Goal: Task Accomplishment & Management: Use online tool/utility

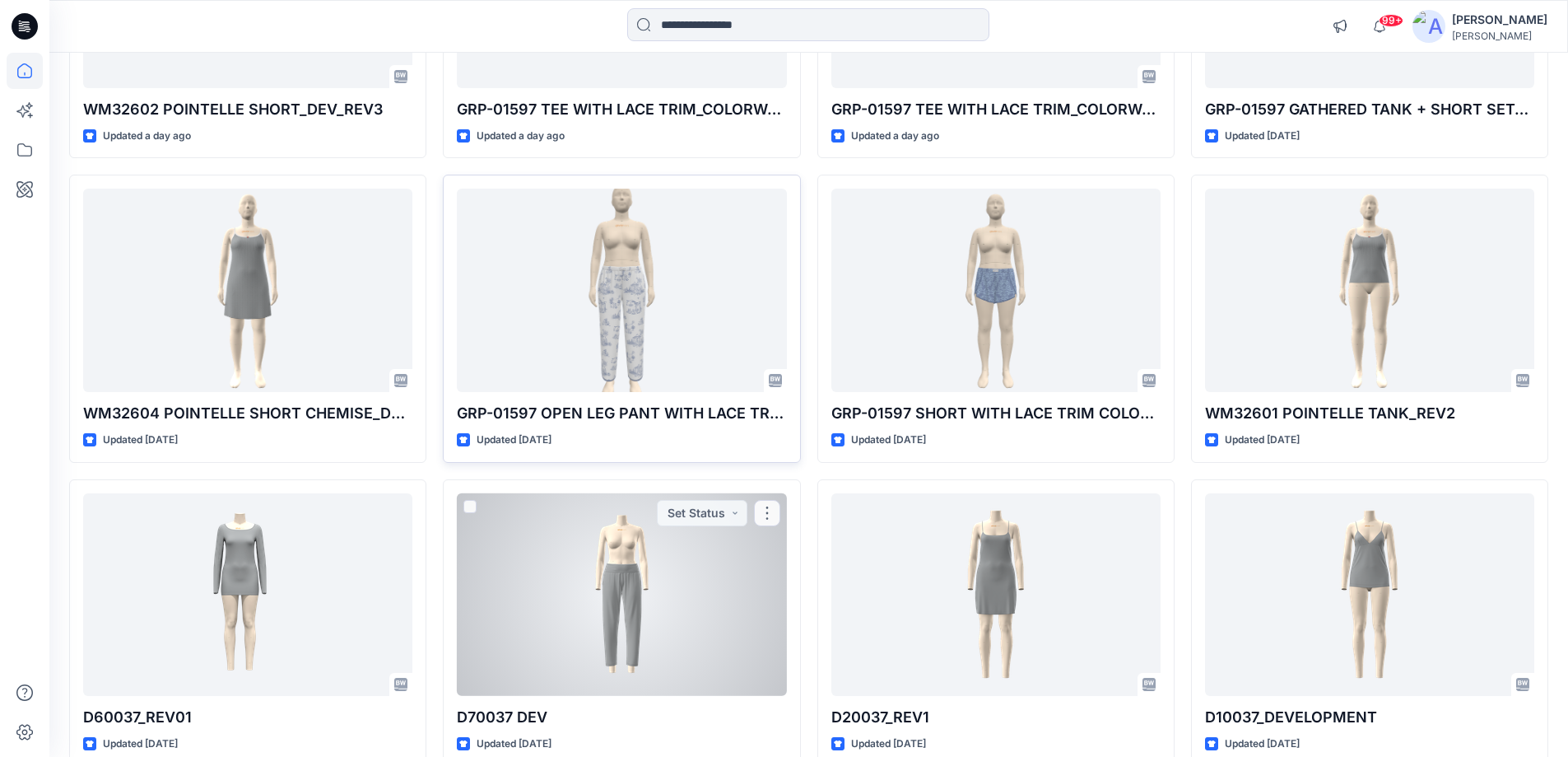
scroll to position [1354, 0]
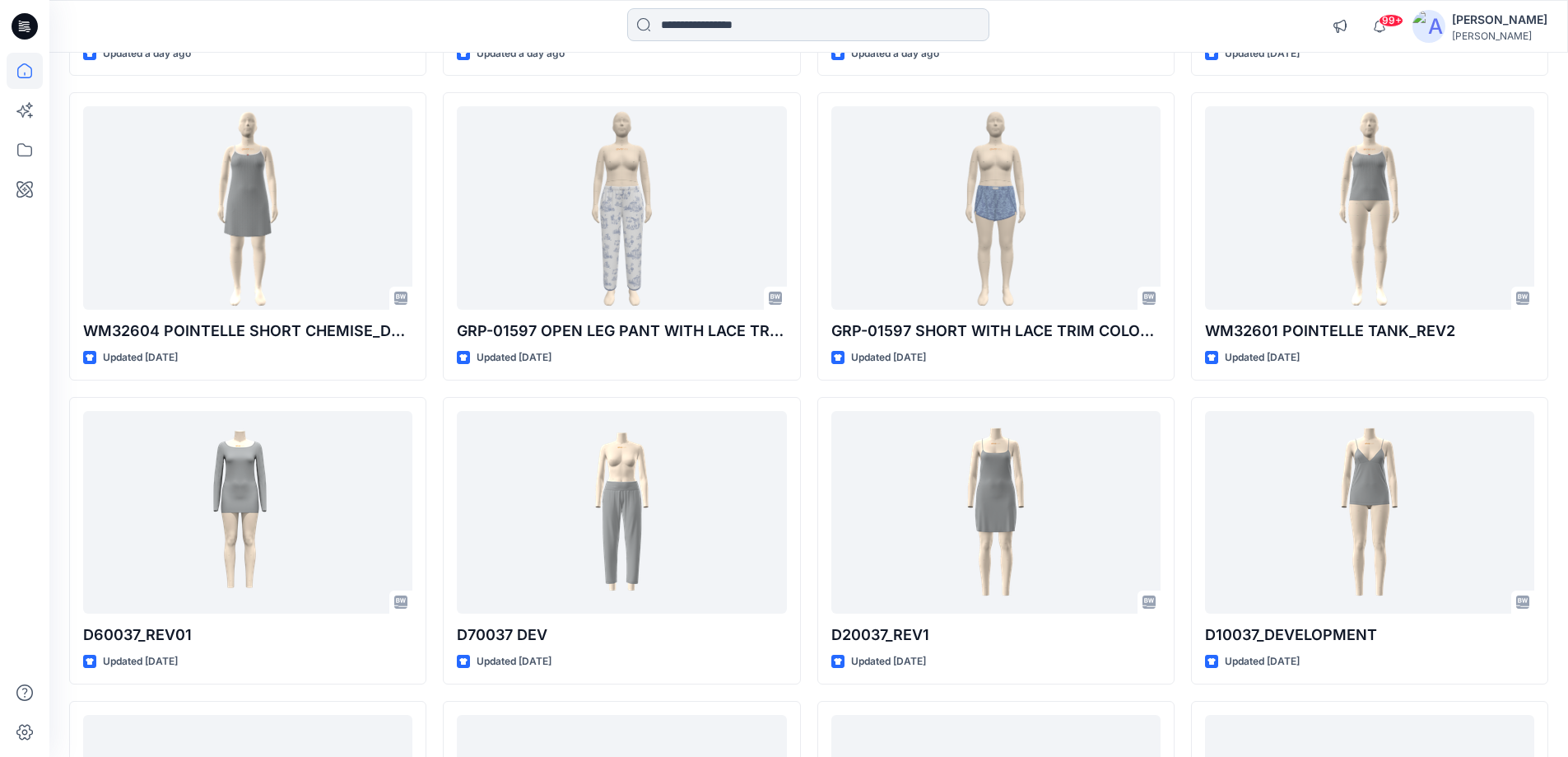
click at [763, 26] on input at bounding box center [808, 25] width 362 height 33
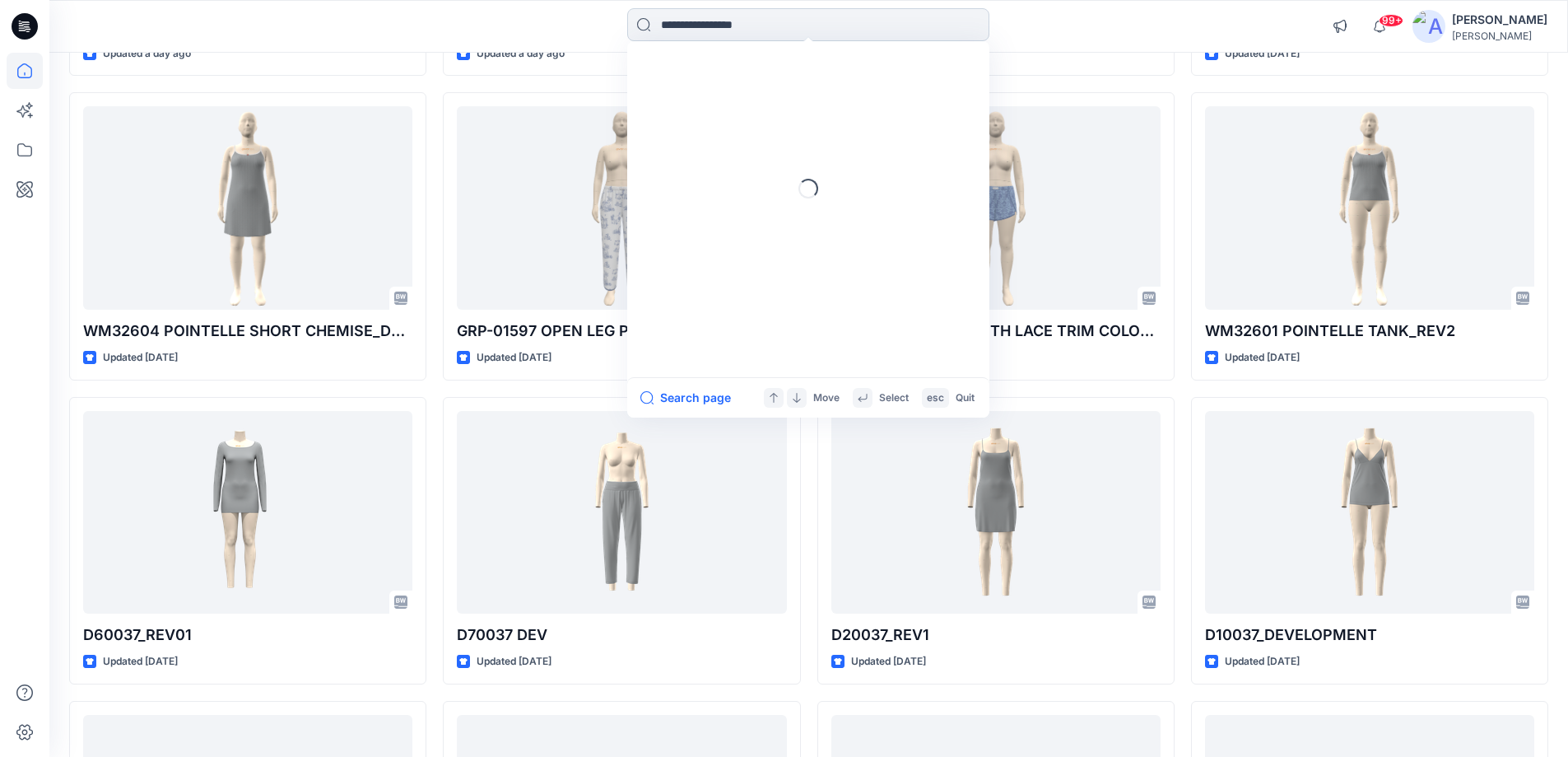
paste input "******"
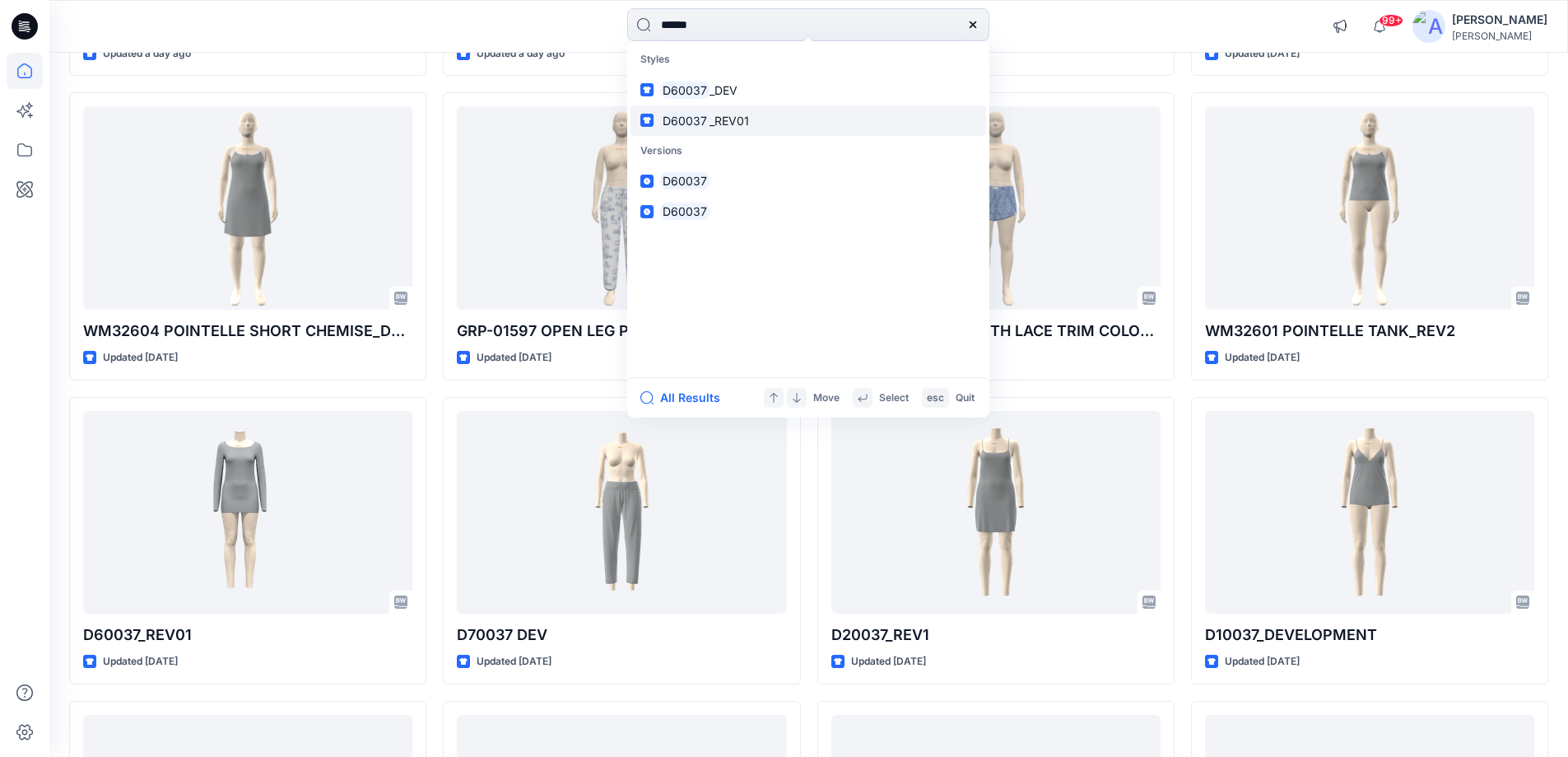
type input "******"
click at [740, 117] on span "_REV01" at bounding box center [729, 120] width 39 height 14
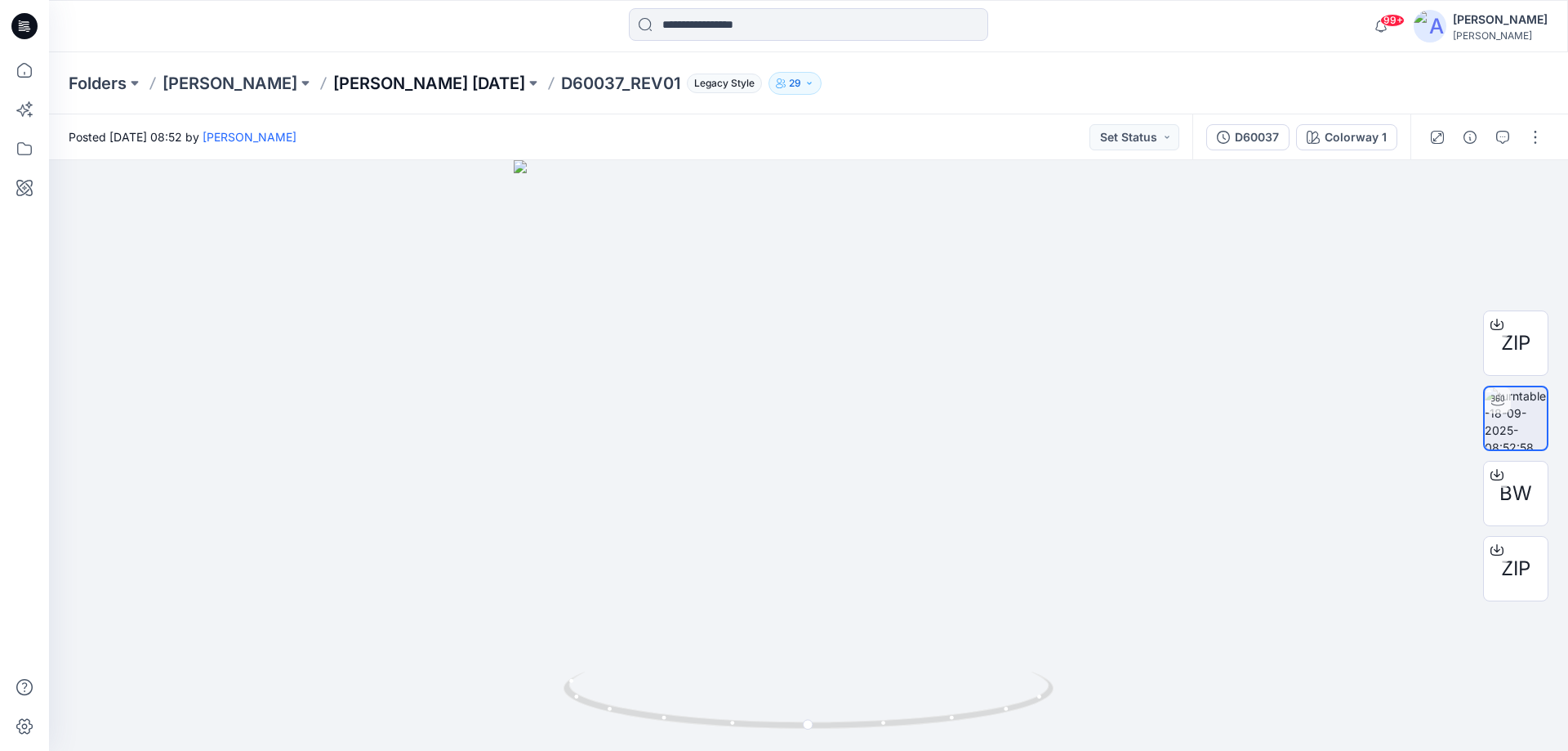
click at [464, 90] on p "[PERSON_NAME] [DATE]" at bounding box center [429, 83] width 192 height 23
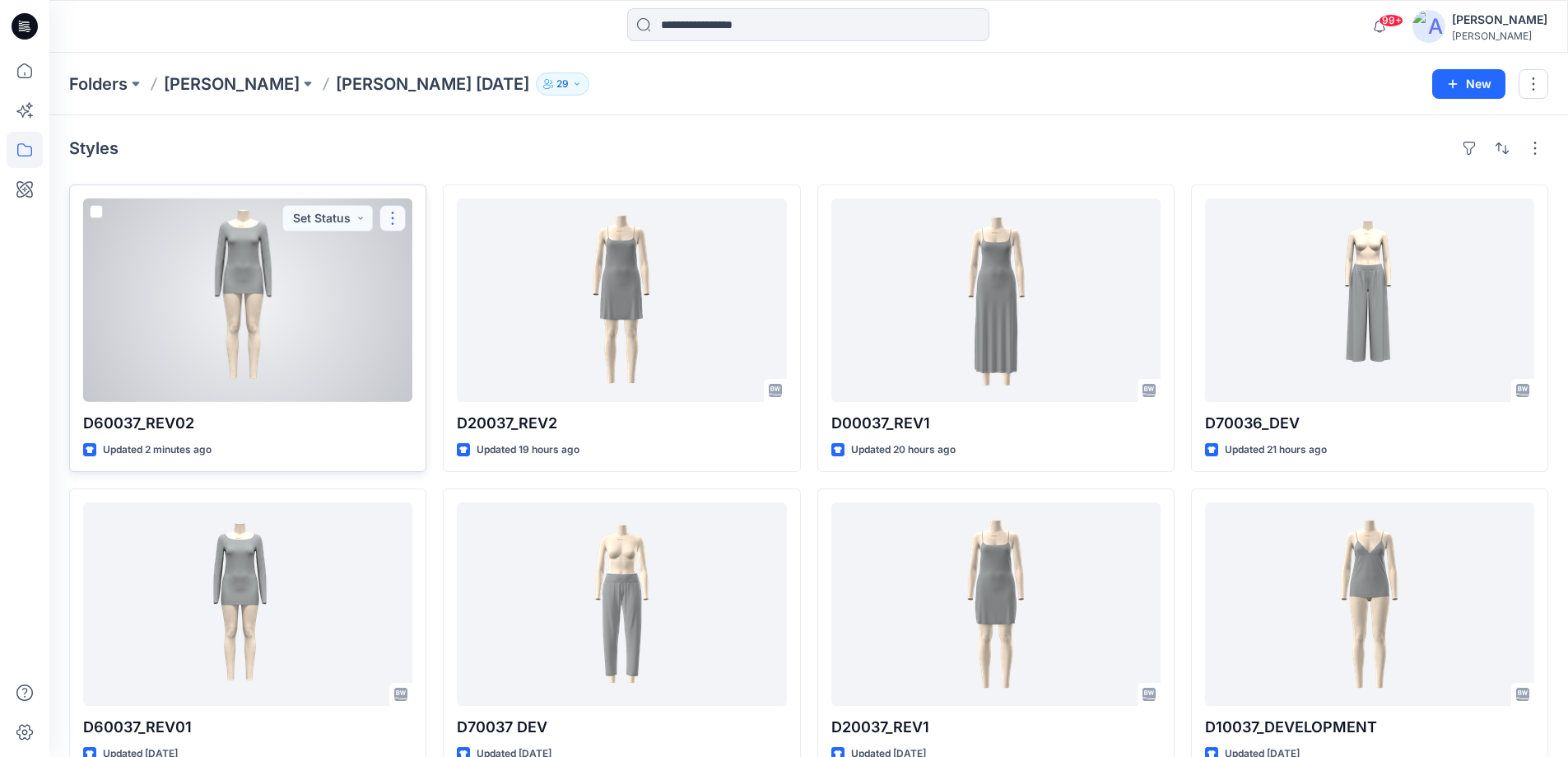
click at [391, 219] on button "button" at bounding box center [392, 218] width 26 height 26
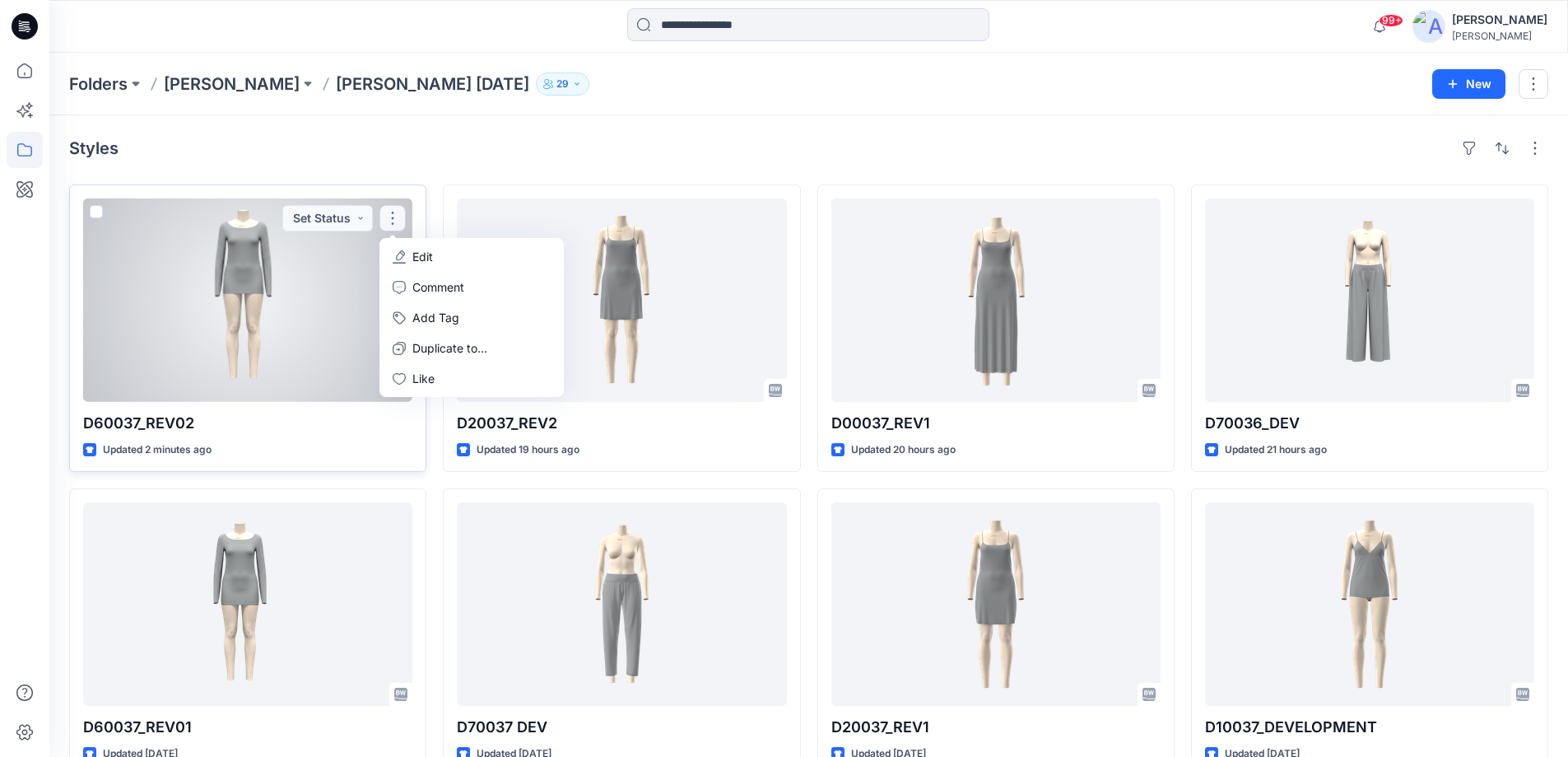
click at [407, 263] on button "Edit" at bounding box center [472, 256] width 178 height 31
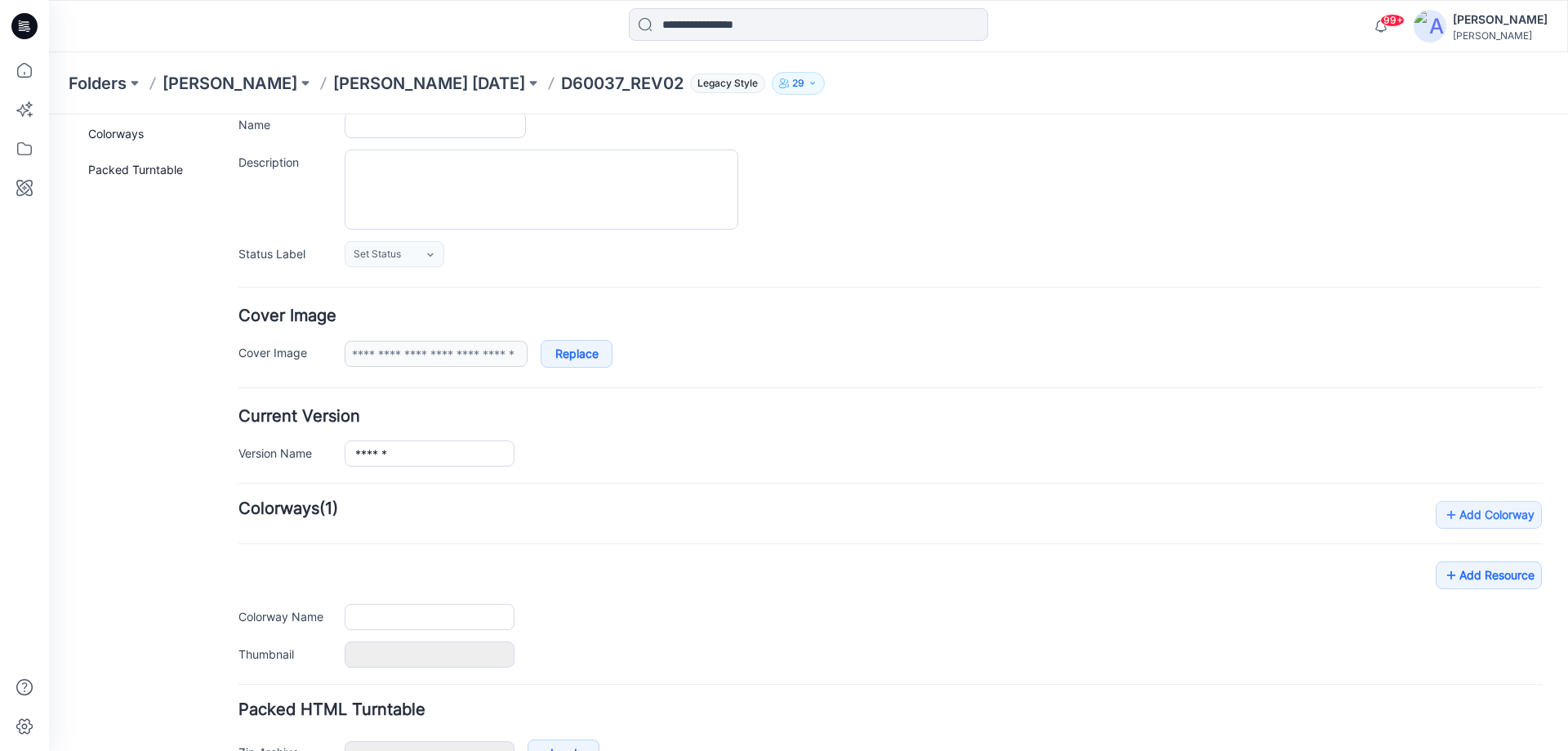
scroll to position [228, 0]
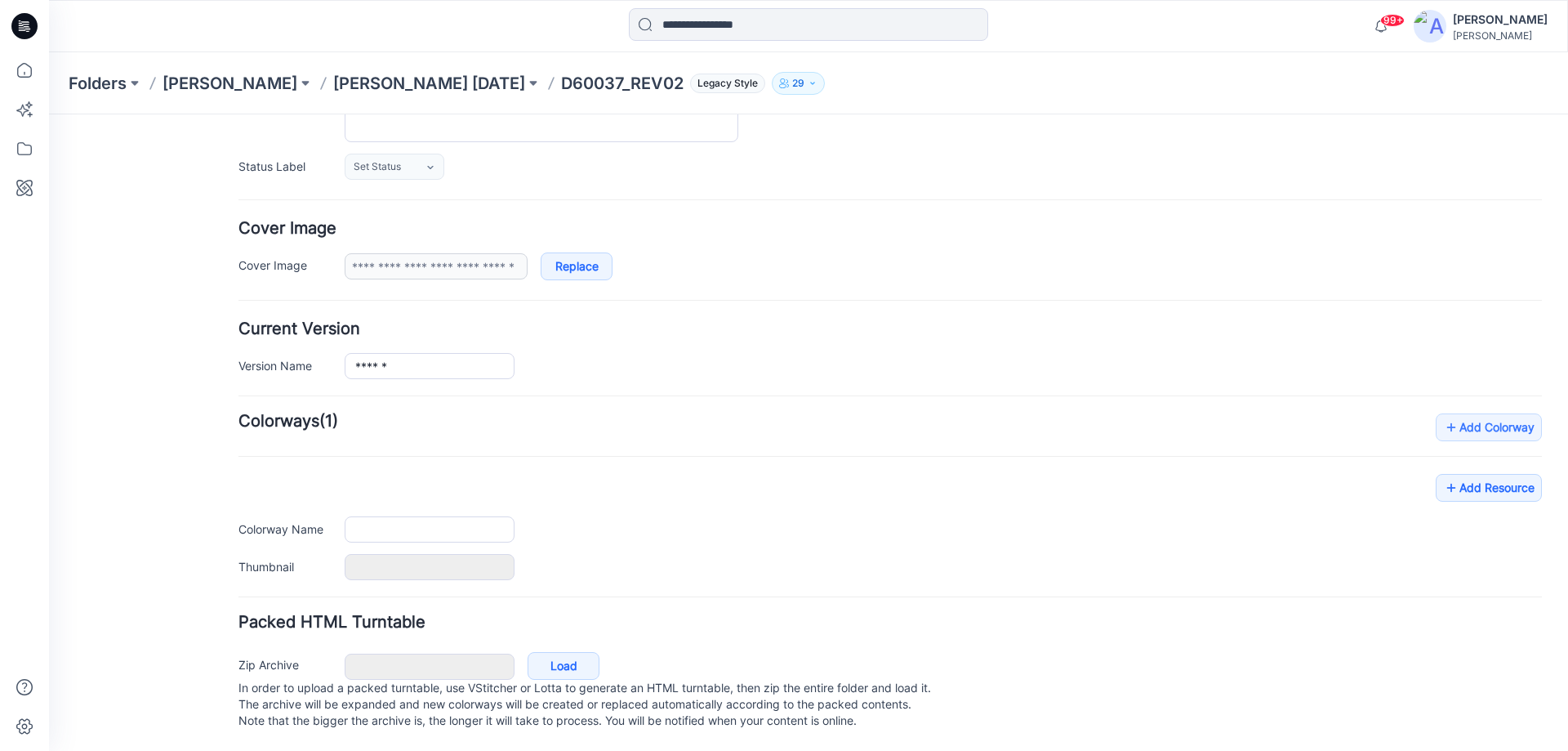
type input "**********"
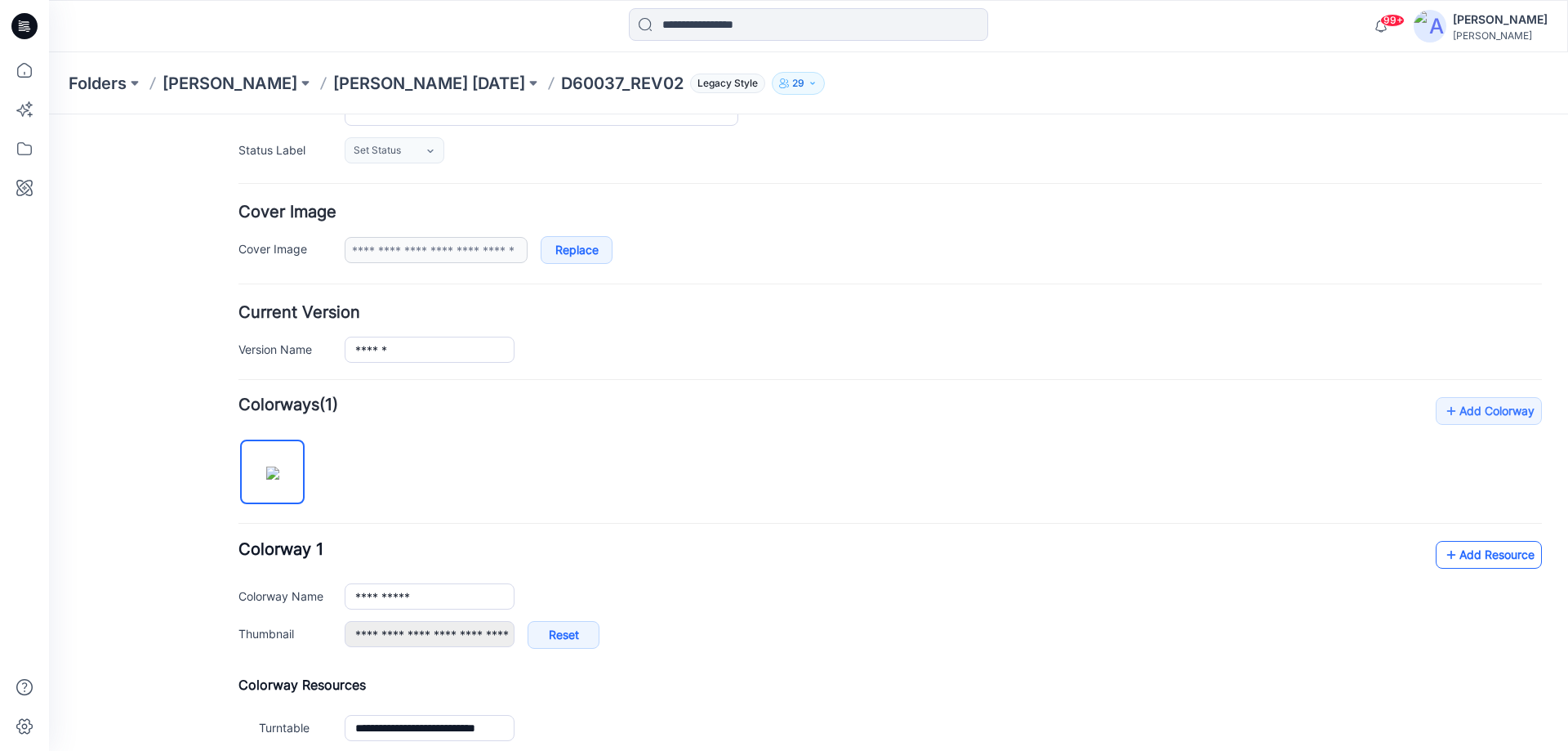
click at [1471, 556] on link "Add Resource" at bounding box center [1489, 554] width 106 height 28
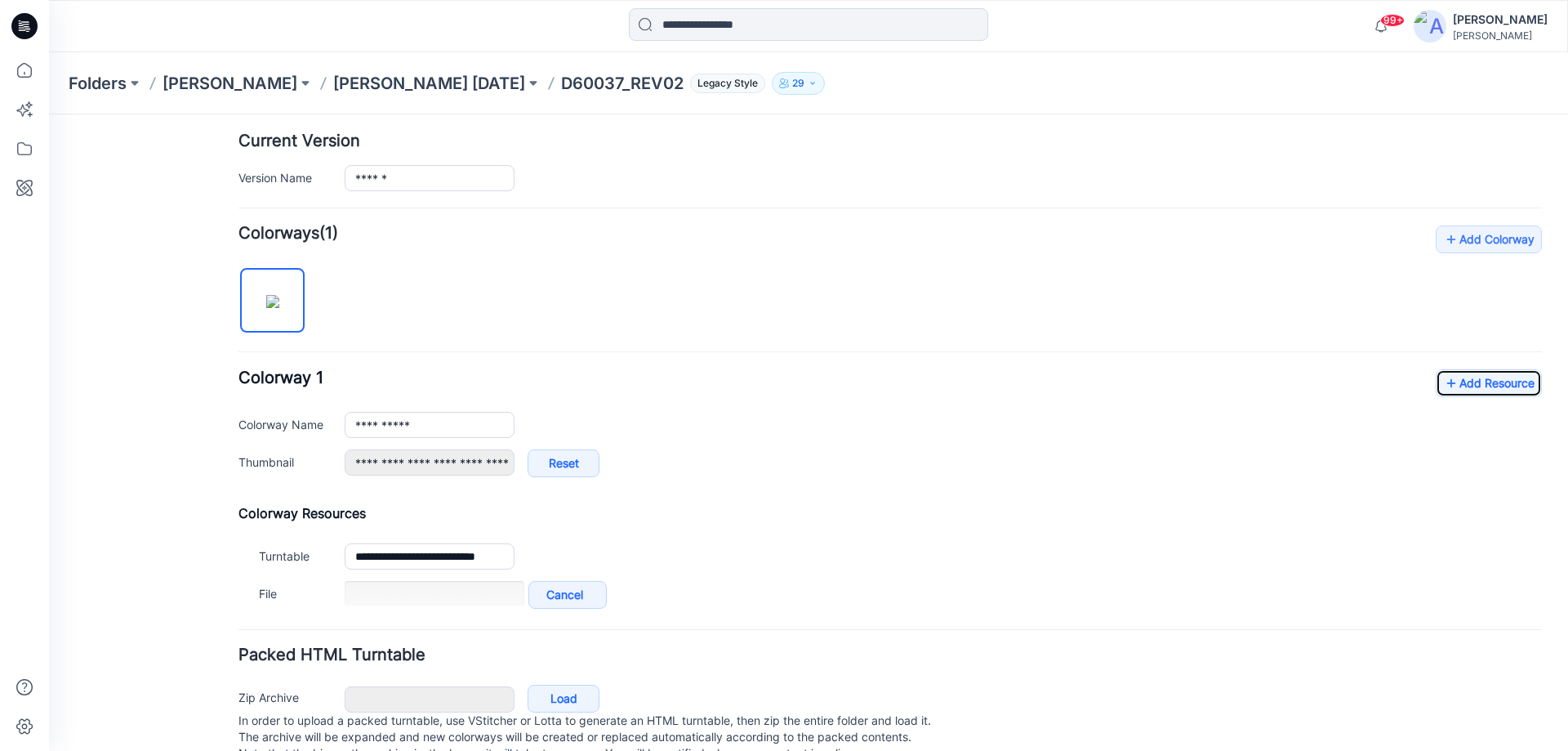
scroll to position [448, 0]
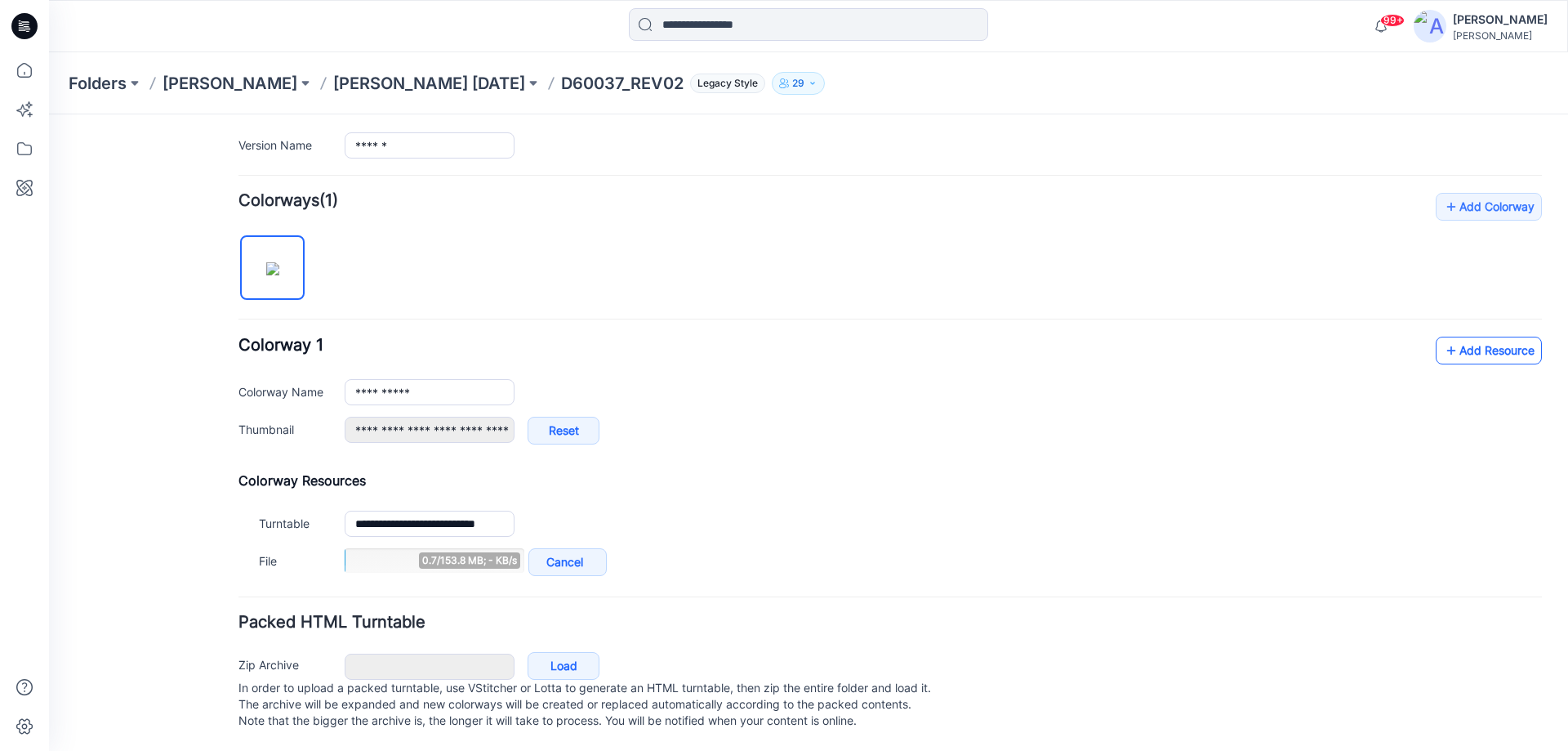
click at [1484, 340] on link "Add Resource" at bounding box center [1489, 350] width 106 height 28
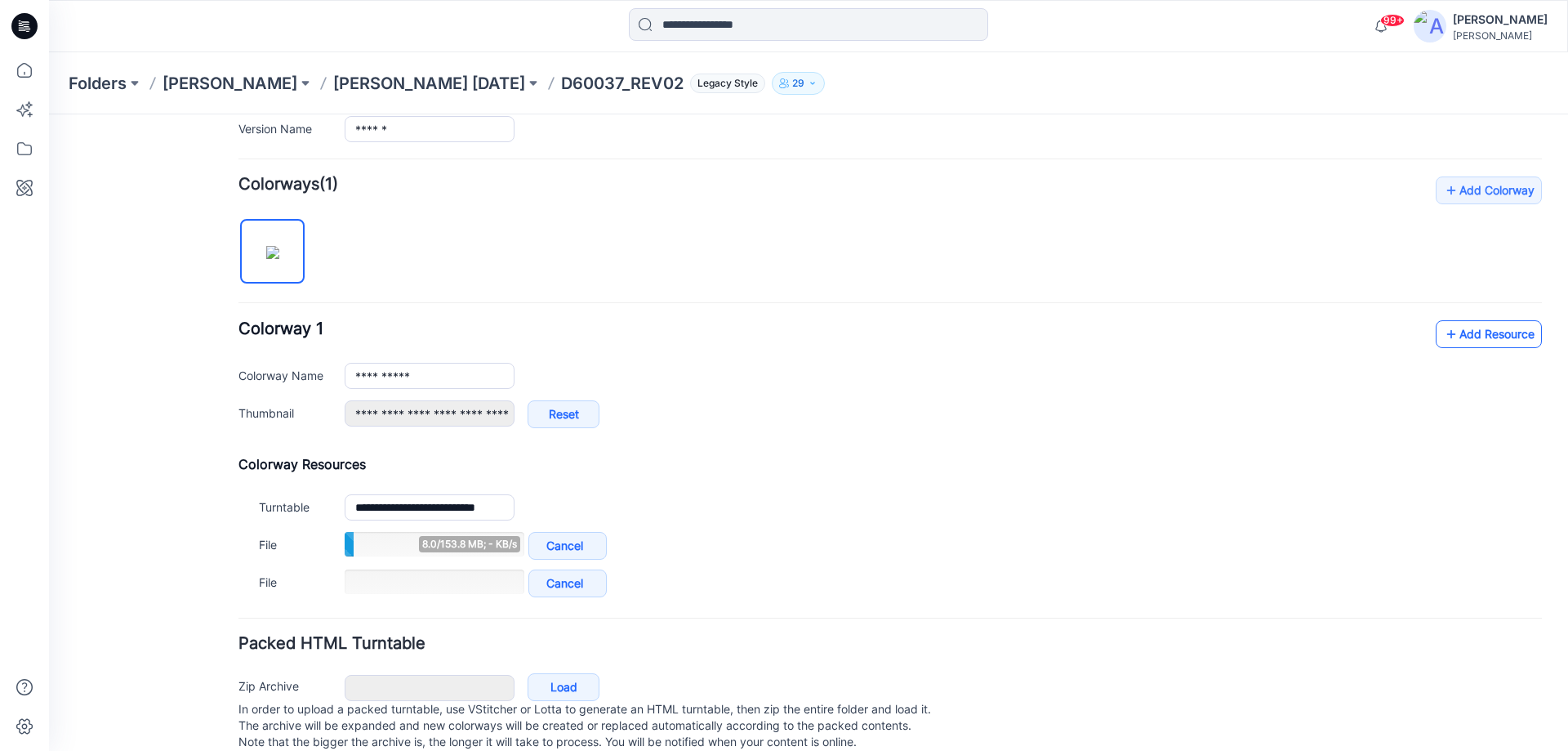
click at [1450, 341] on link "Add Resource" at bounding box center [1489, 333] width 106 height 28
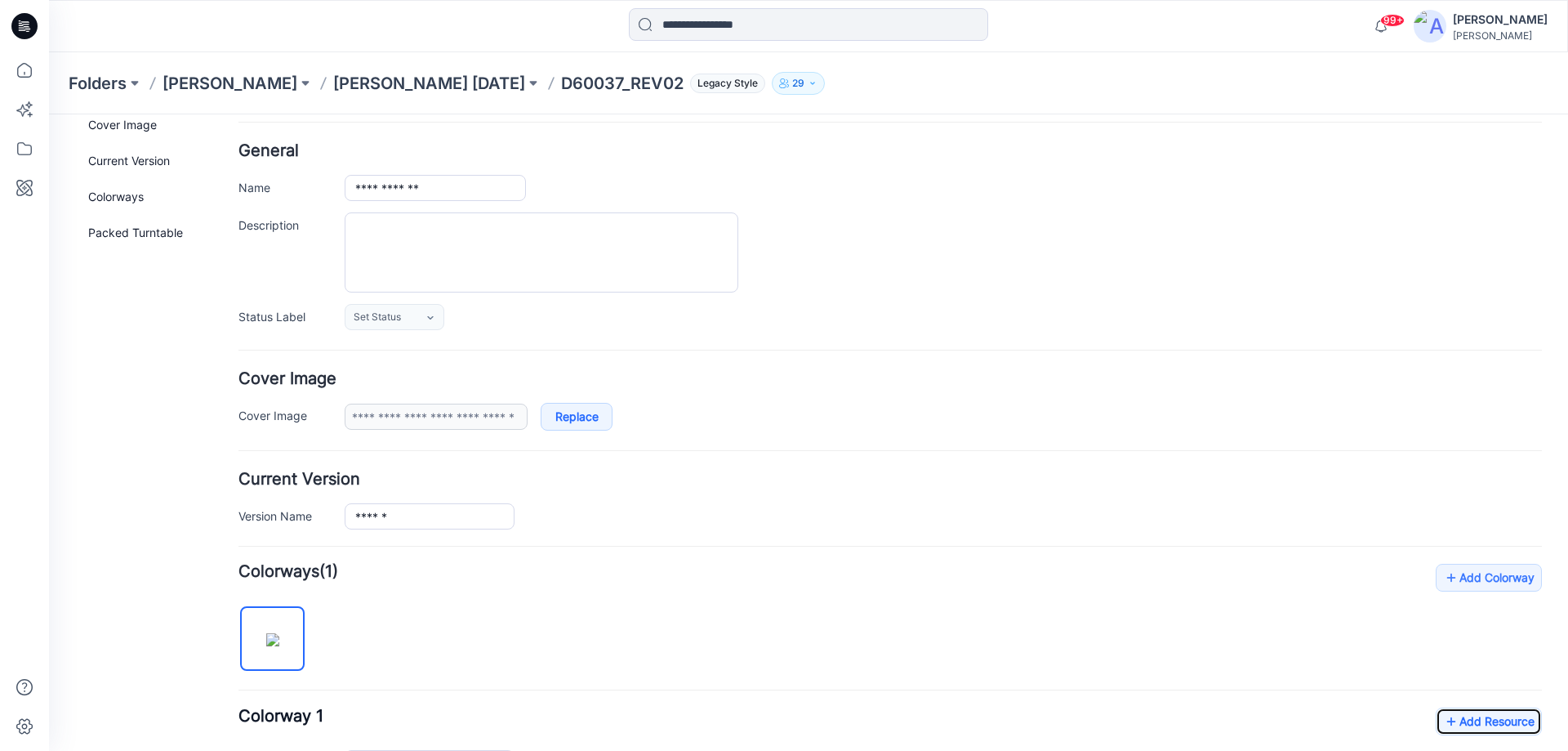
scroll to position [0, 0]
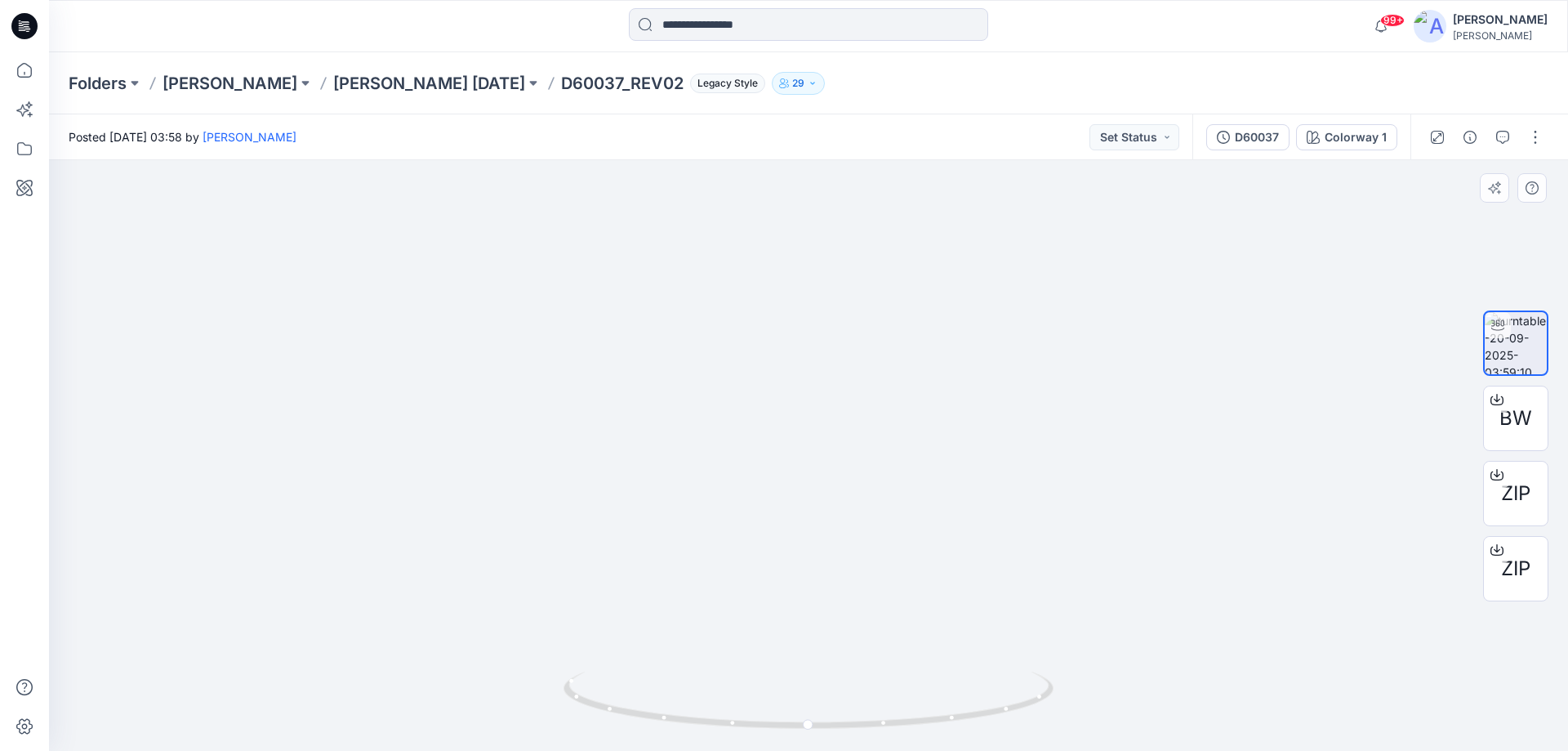
drag, startPoint x: 743, startPoint y: 408, endPoint x: 744, endPoint y: 538, distance: 130.0
click at [744, 538] on img at bounding box center [809, 372] width 1491 height 758
